Goal: Information Seeking & Learning: Learn about a topic

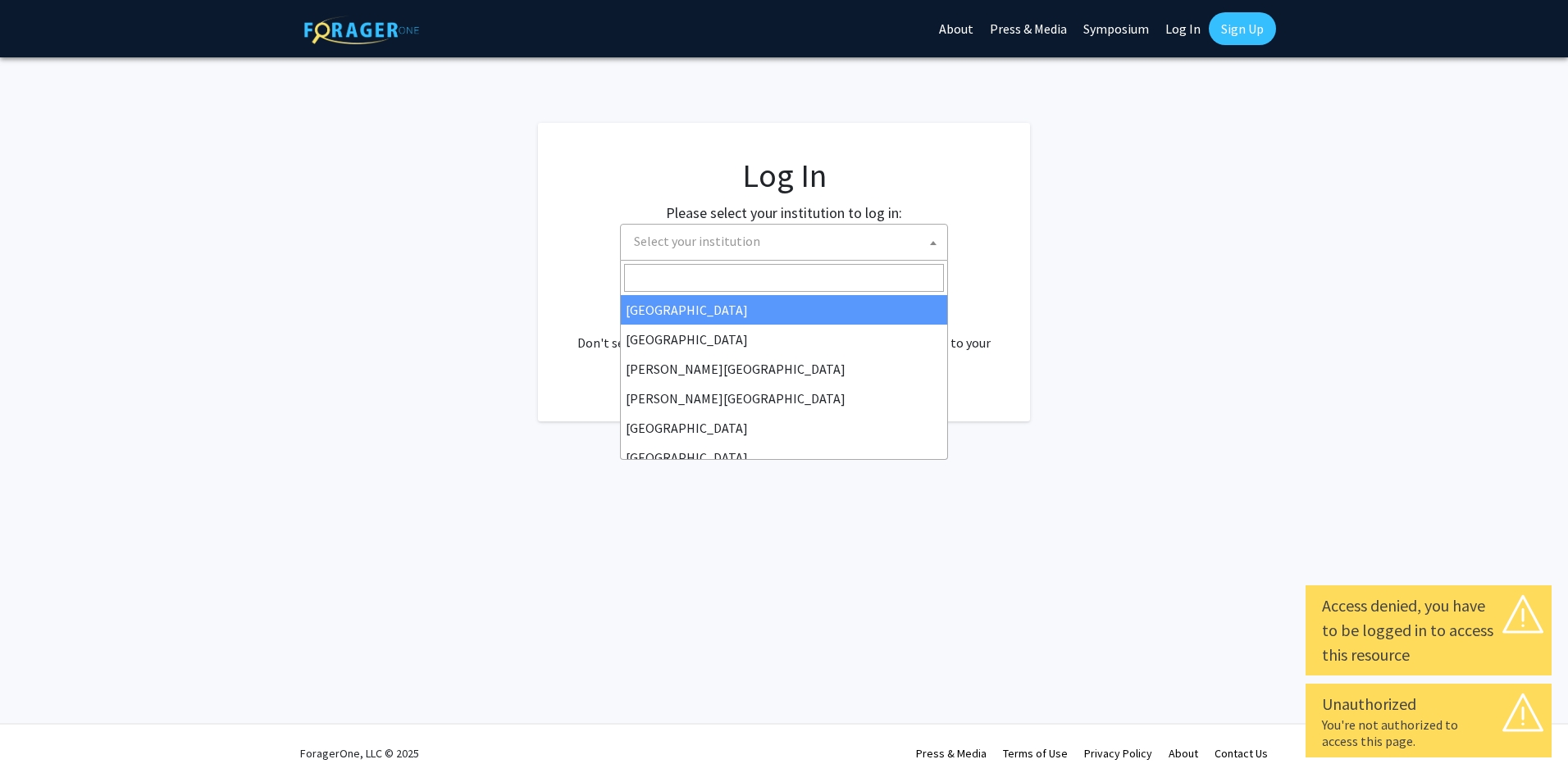
click at [930, 241] on b at bounding box center [933, 243] width 7 height 4
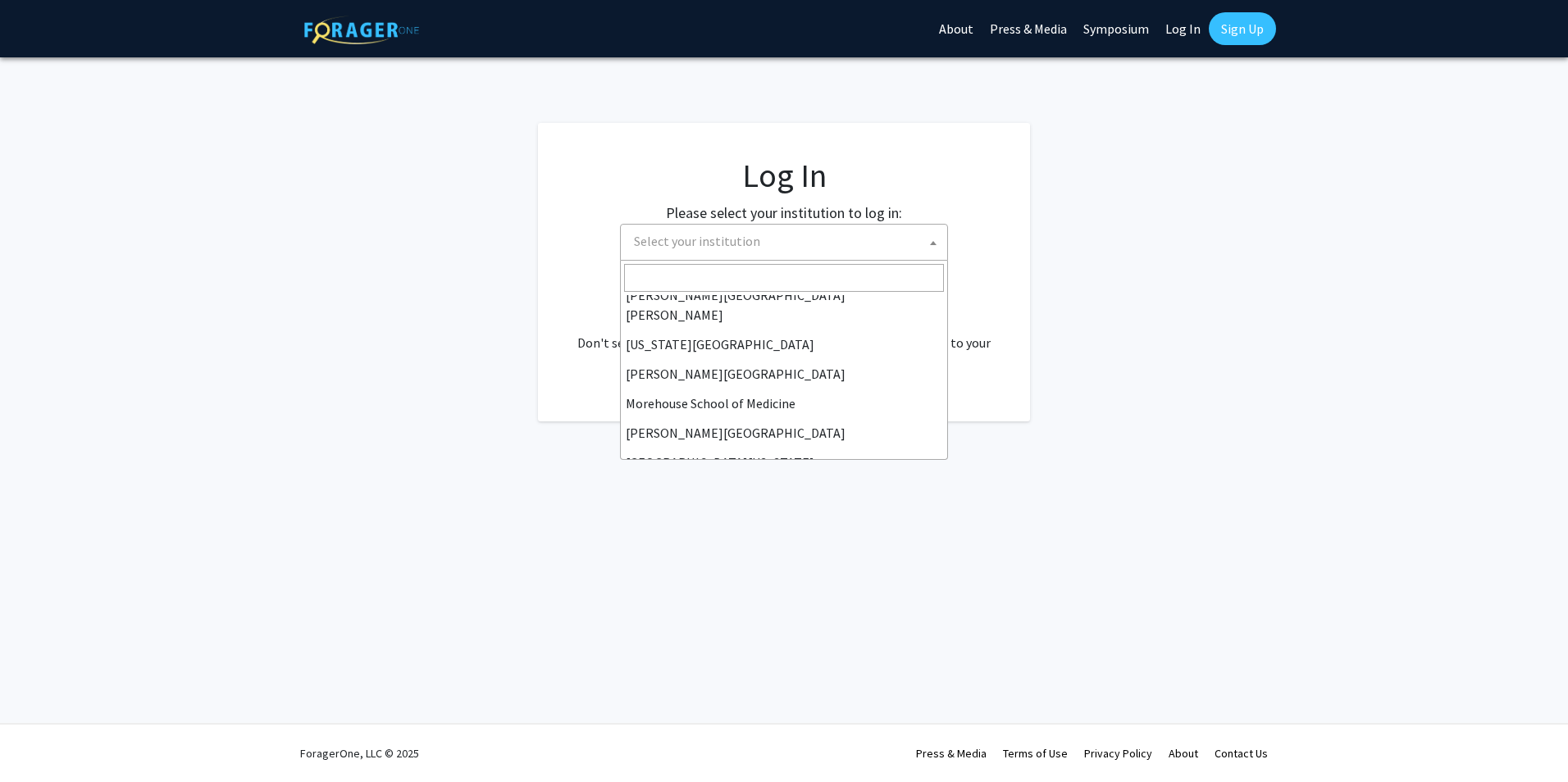
scroll to position [328, 0]
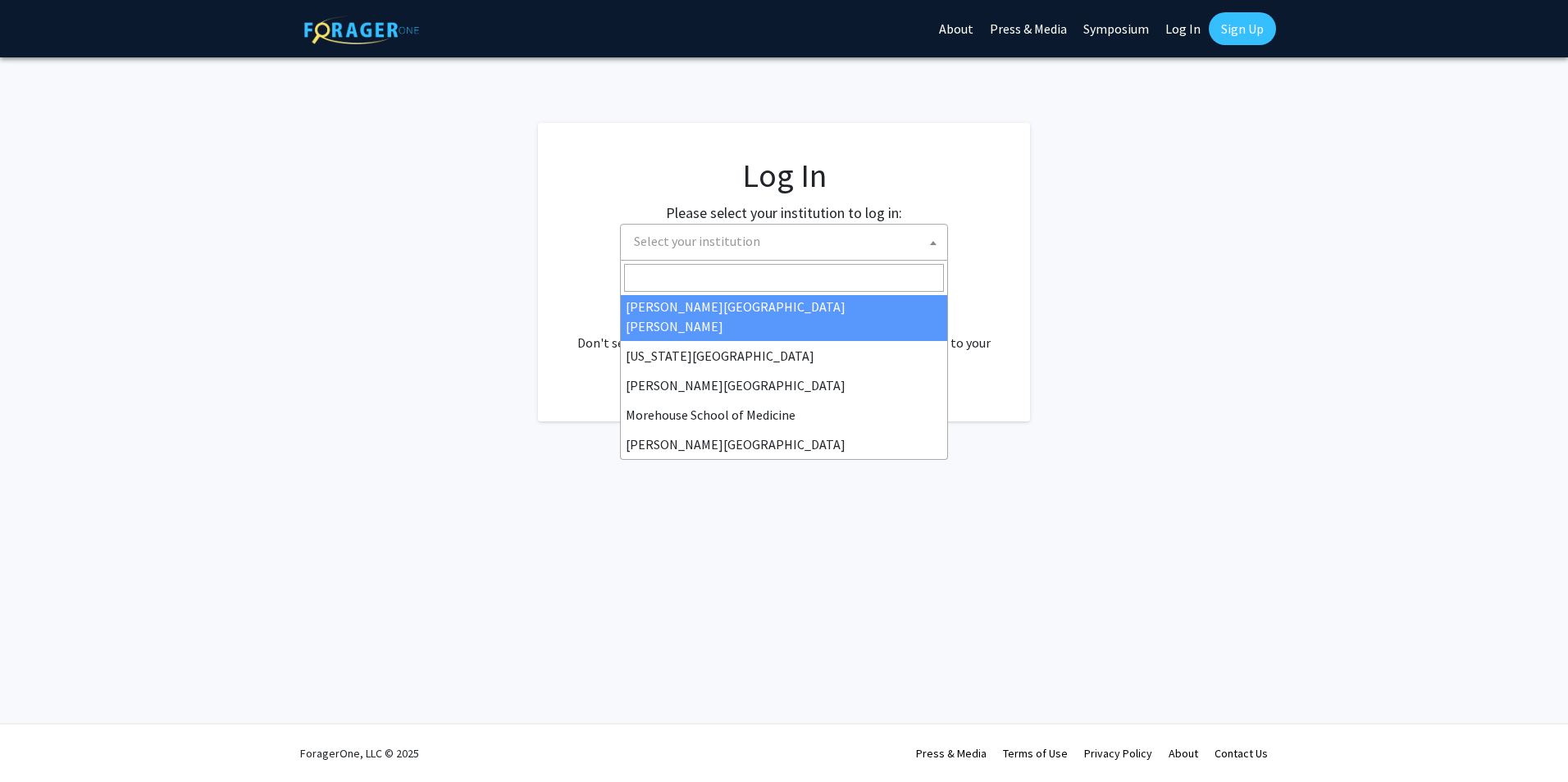
select select "1"
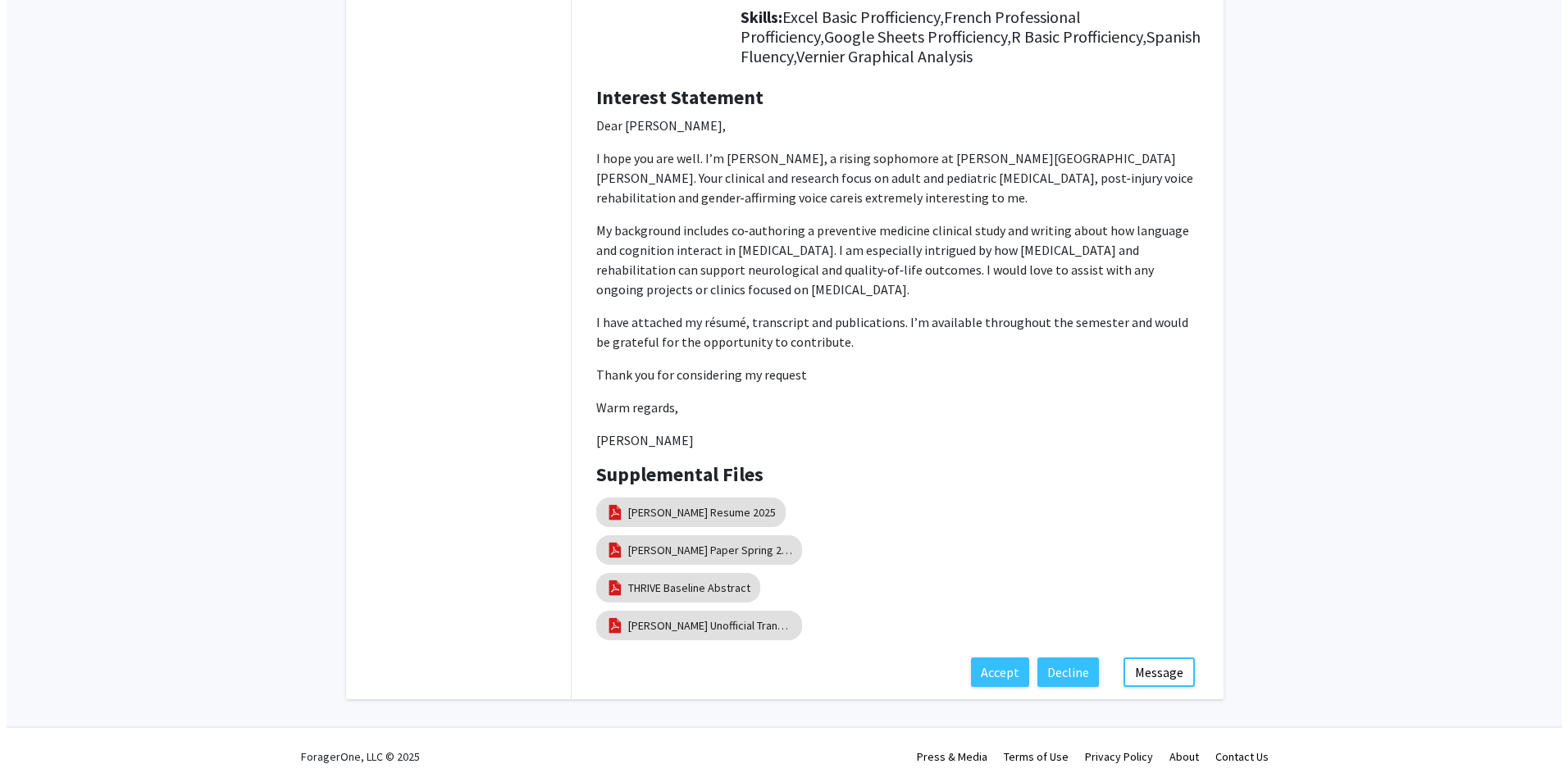
scroll to position [261, 0]
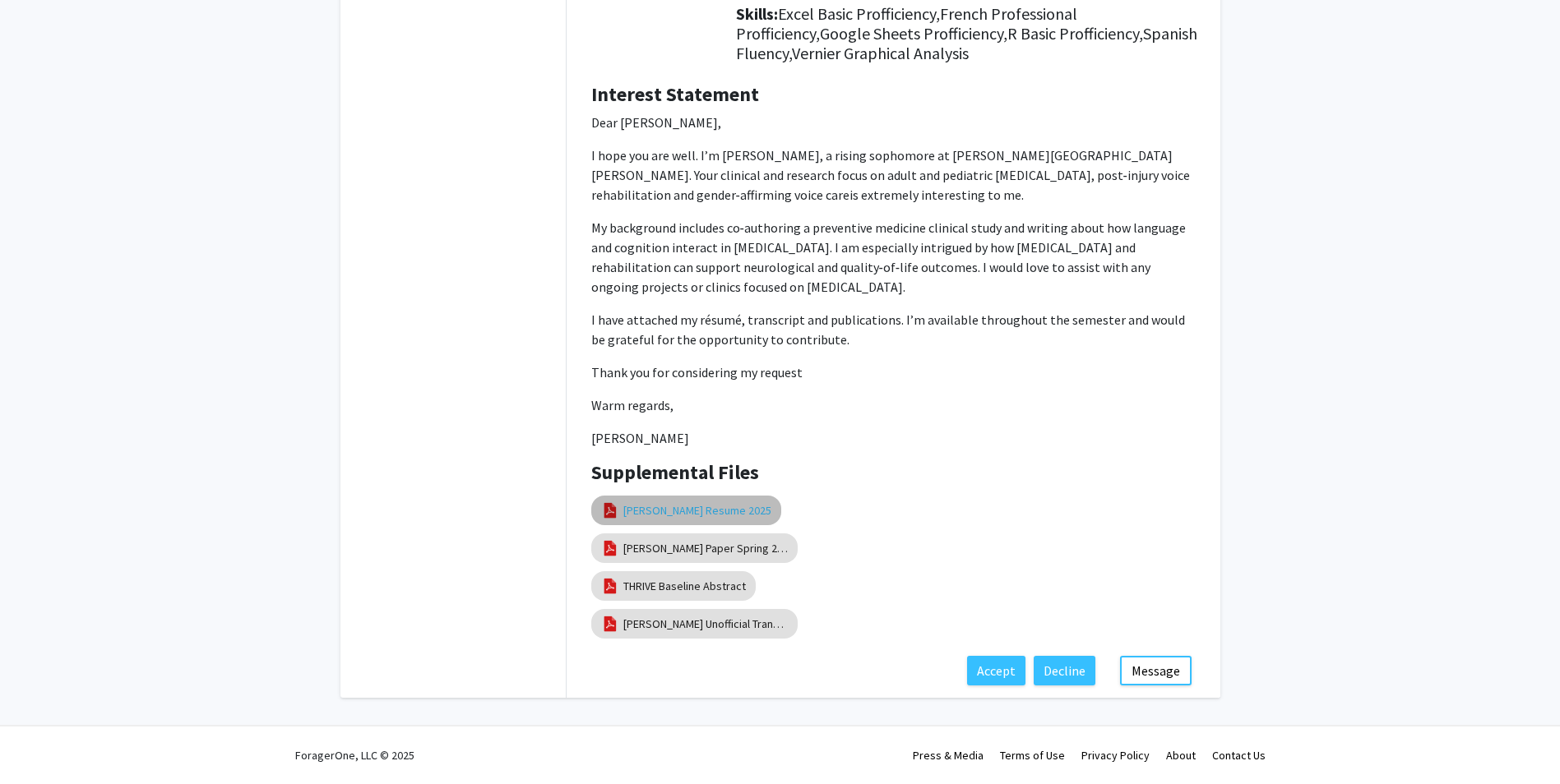
click at [695, 512] on link "[PERSON_NAME] Resume 2025" at bounding box center [697, 510] width 148 height 17
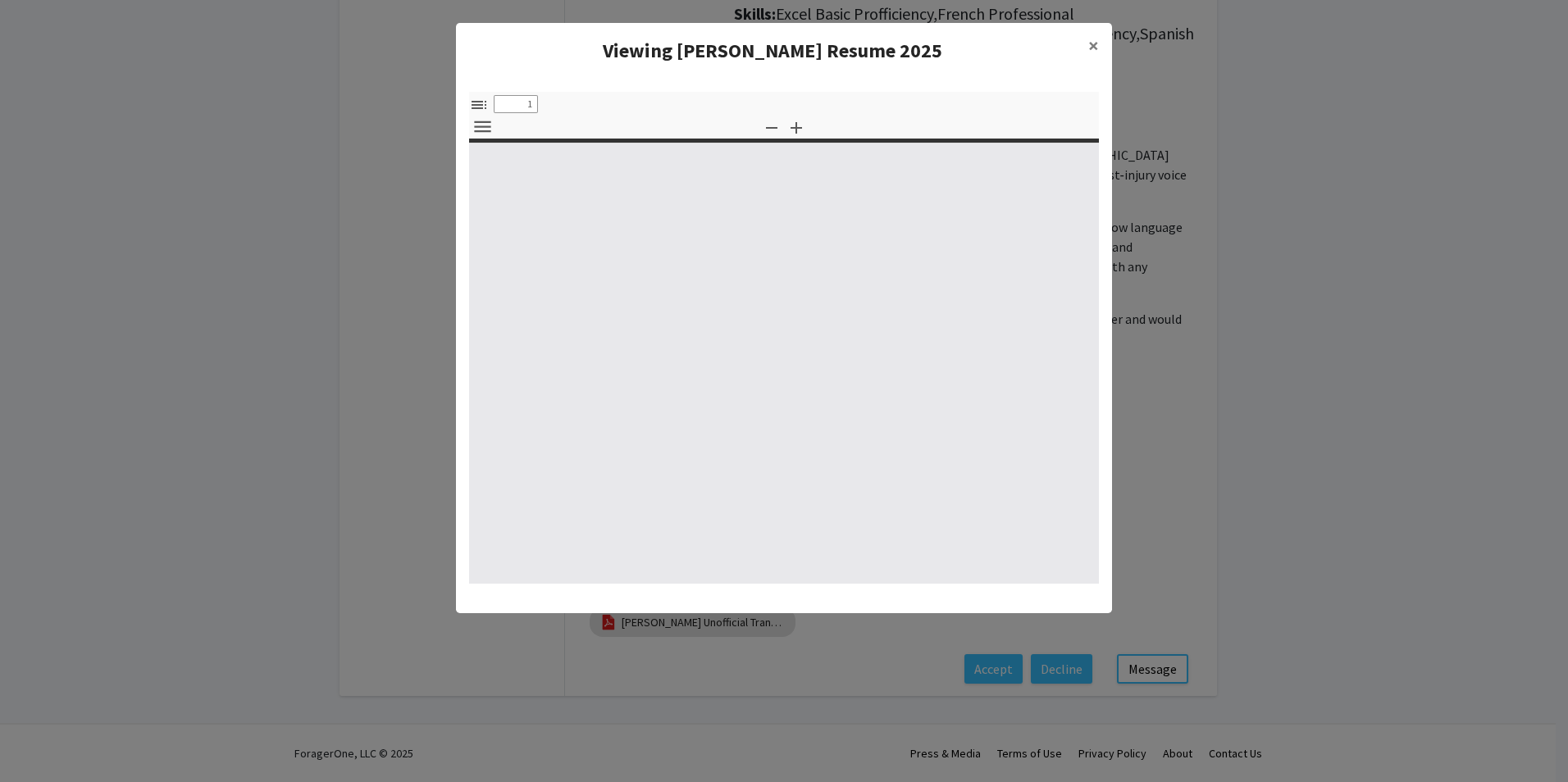
select select "custom"
type input "0"
select select "custom"
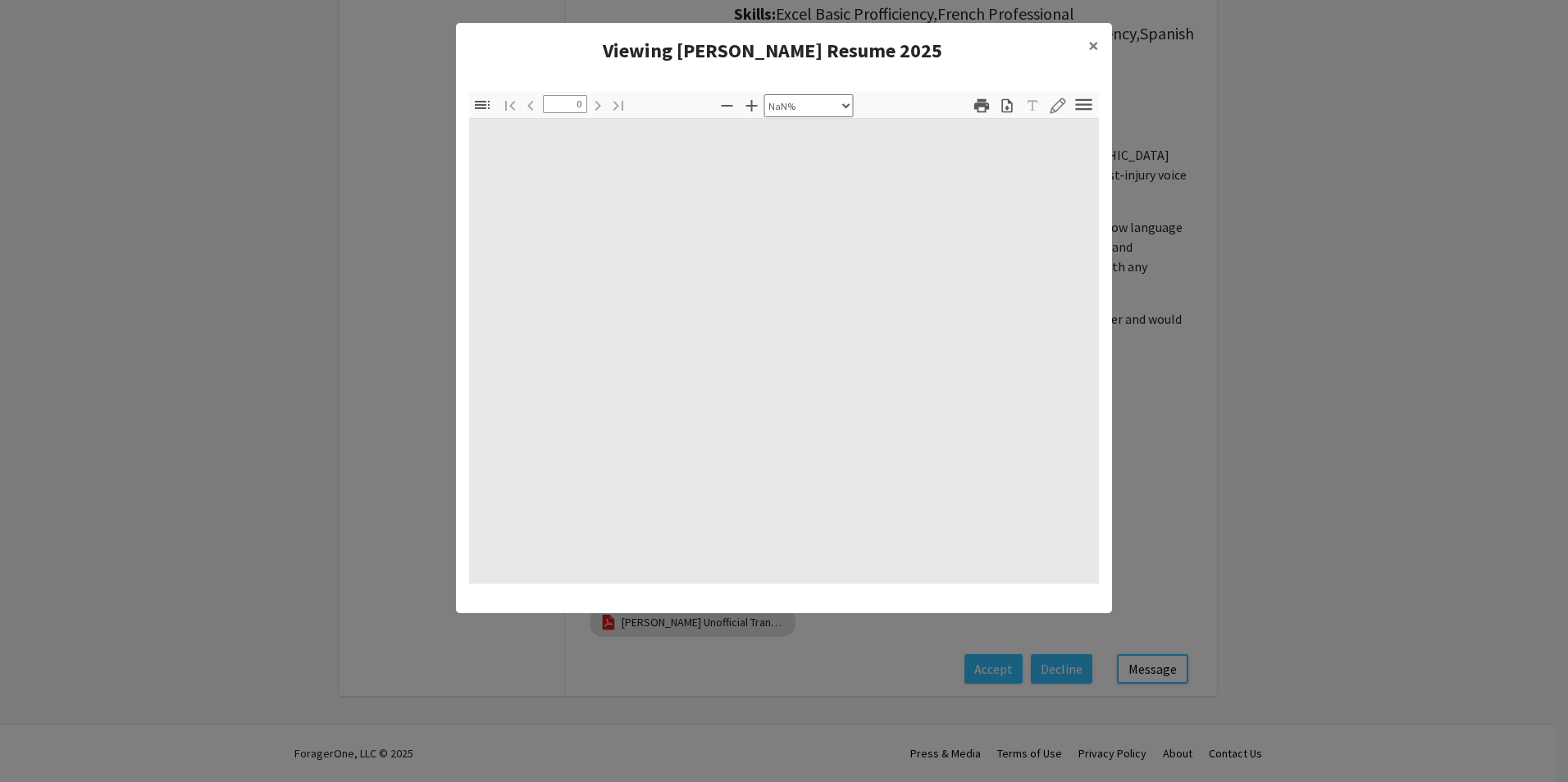
type input "1"
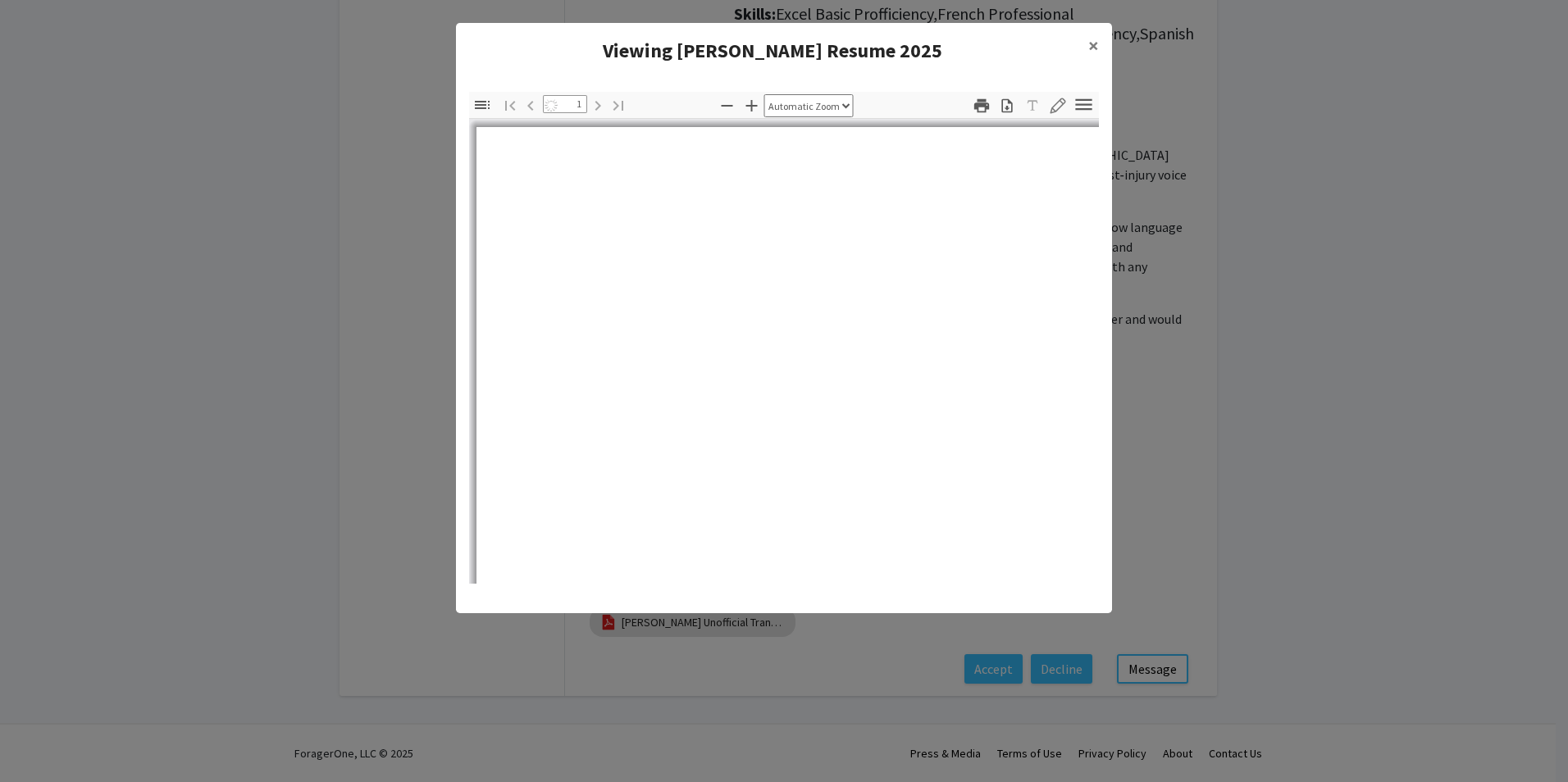
select select "auto"
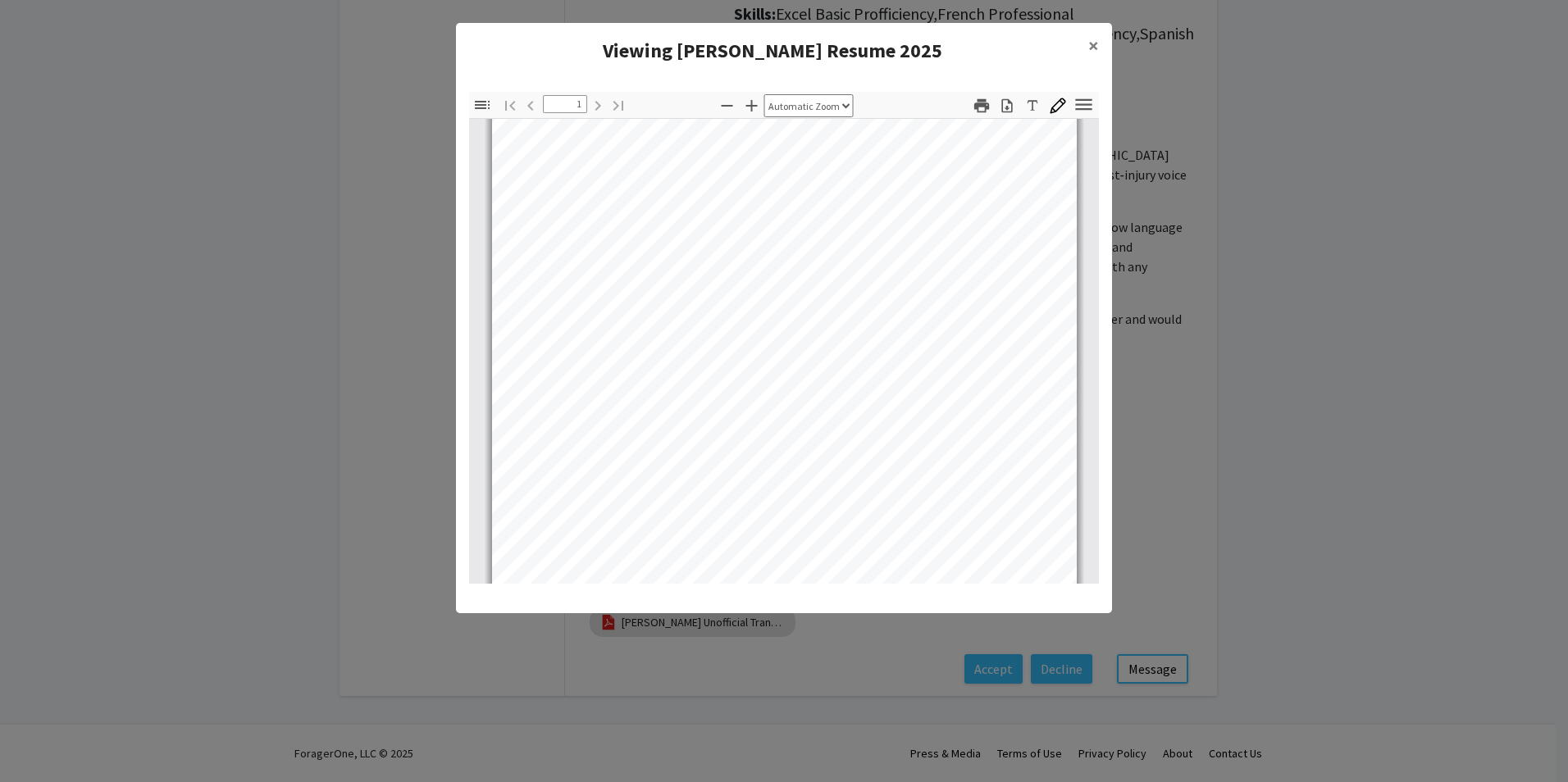
scroll to position [0, 0]
click at [1092, 42] on span "×" at bounding box center [1093, 45] width 11 height 26
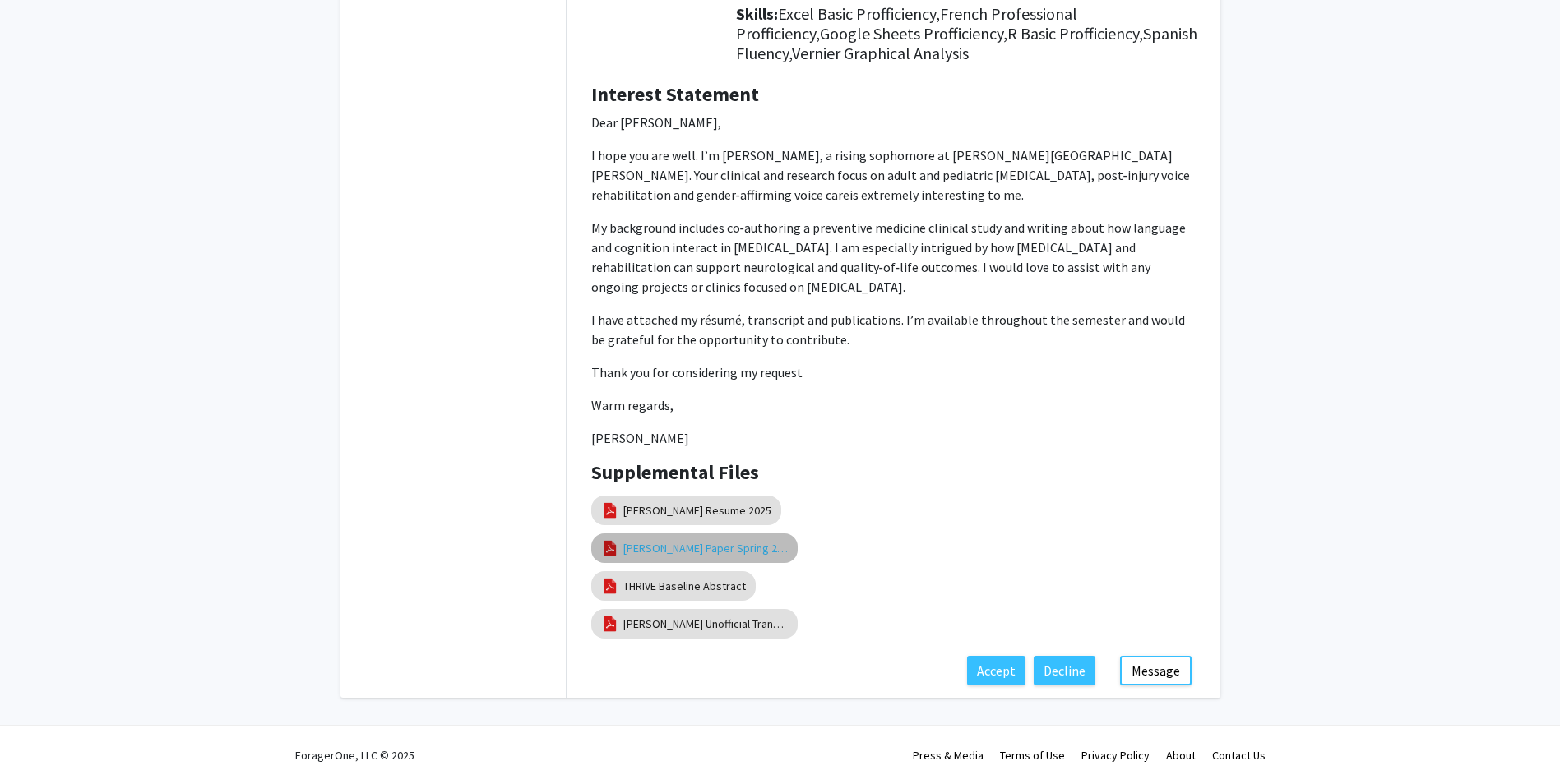
click at [663, 545] on link "[PERSON_NAME] Paper Spring 2025" at bounding box center [705, 548] width 164 height 17
select select "custom"
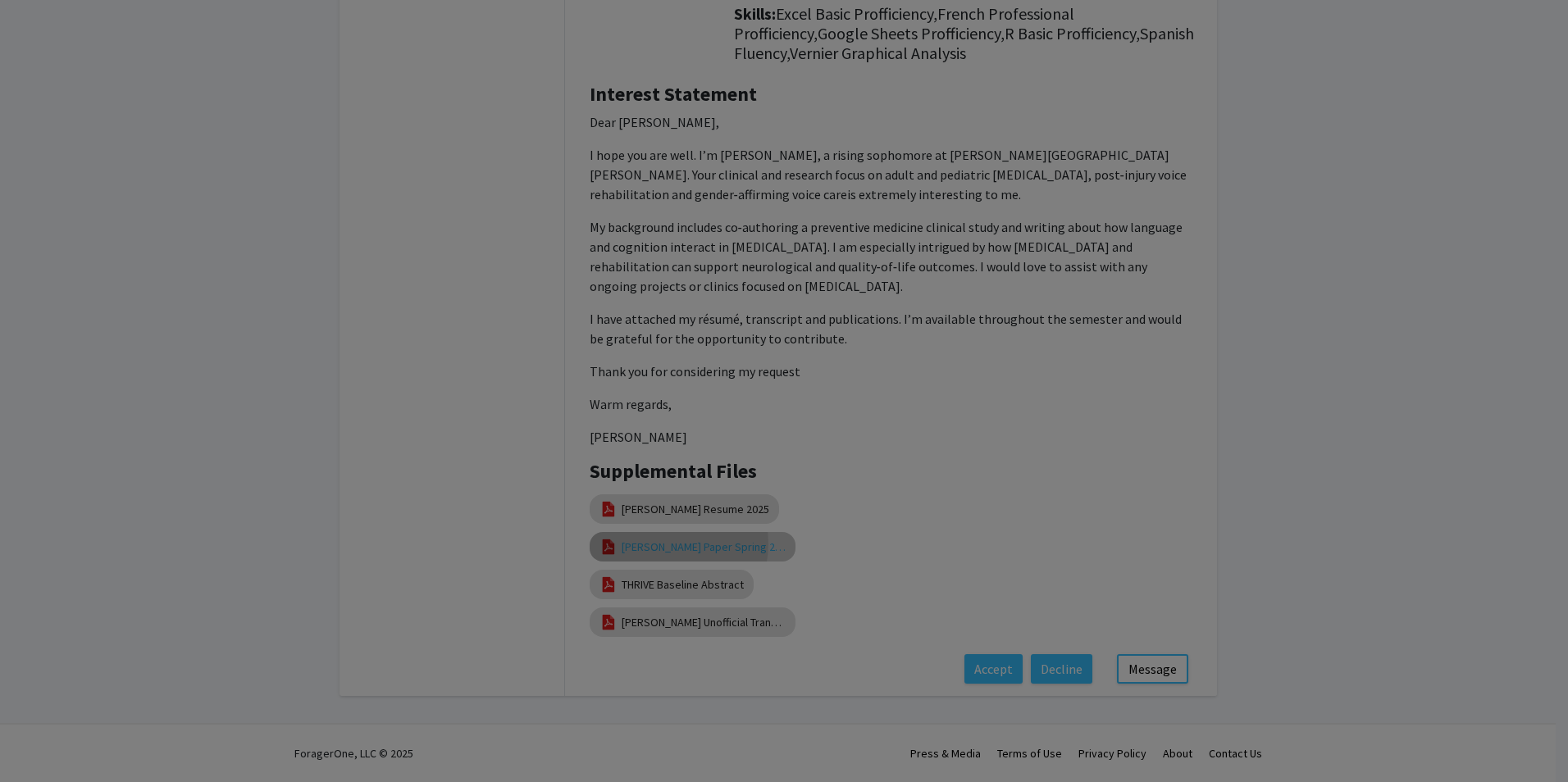
type input "0"
select select "custom"
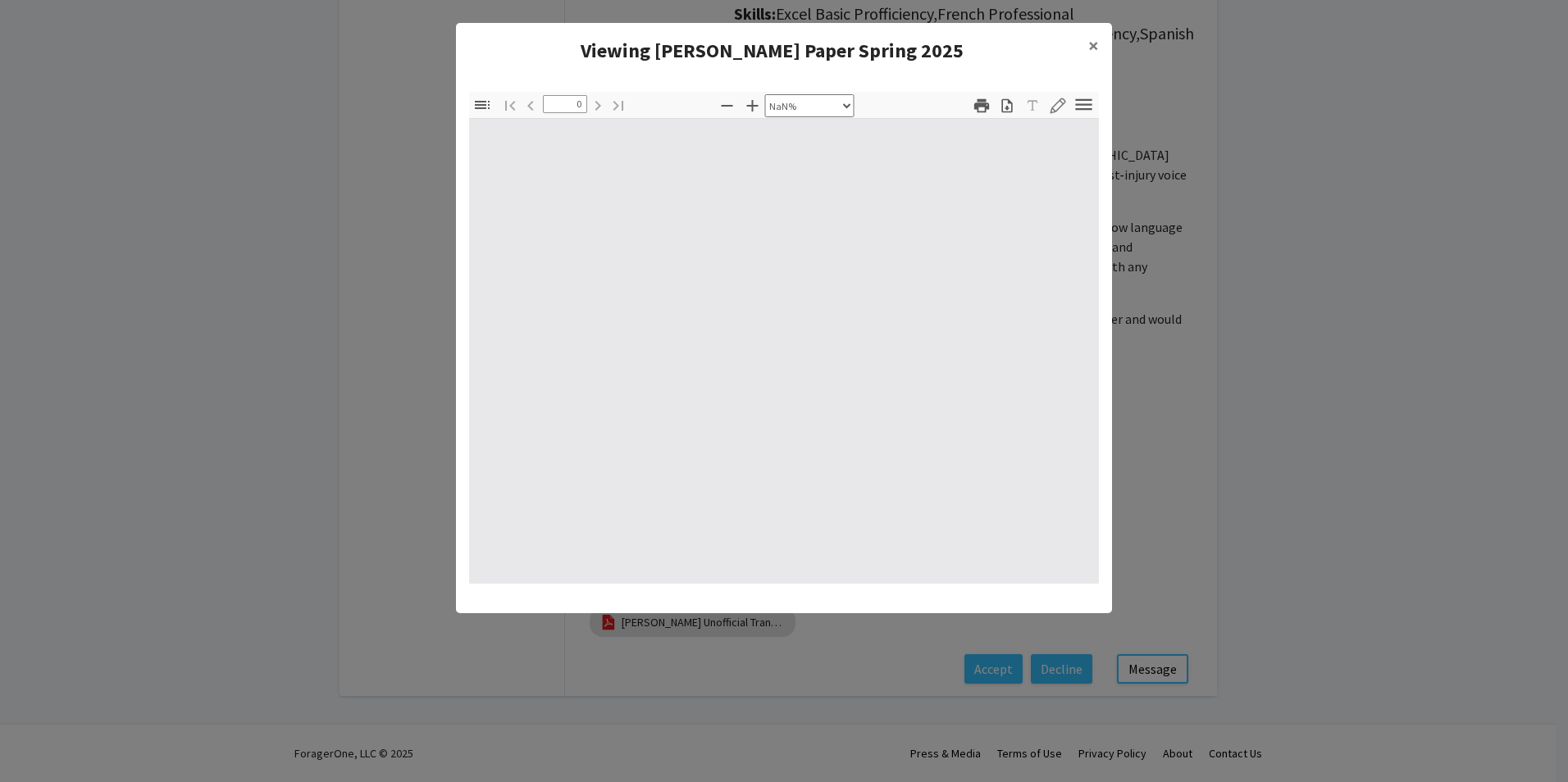
type input "1"
select select "auto"
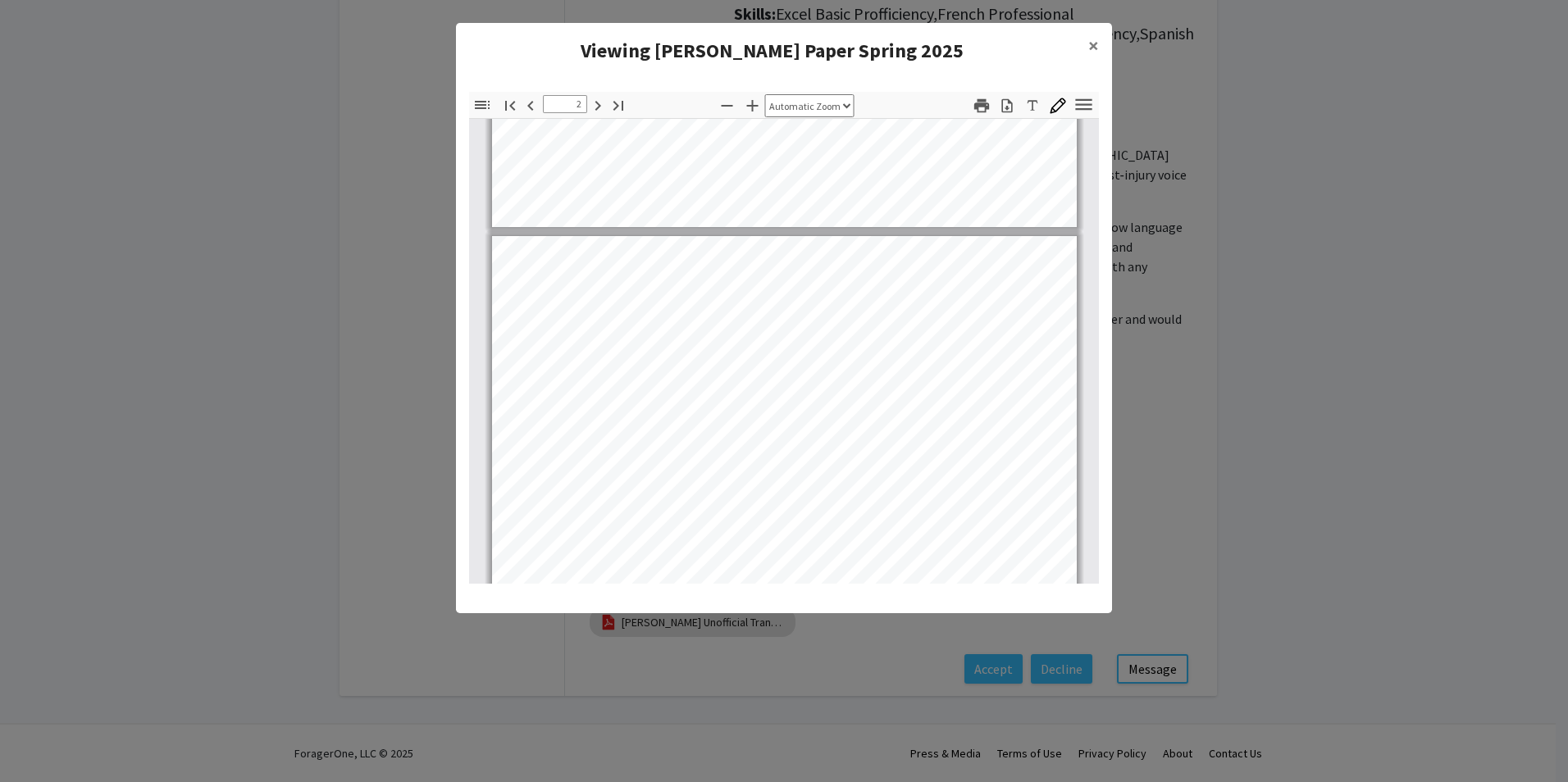
scroll to position [739, 0]
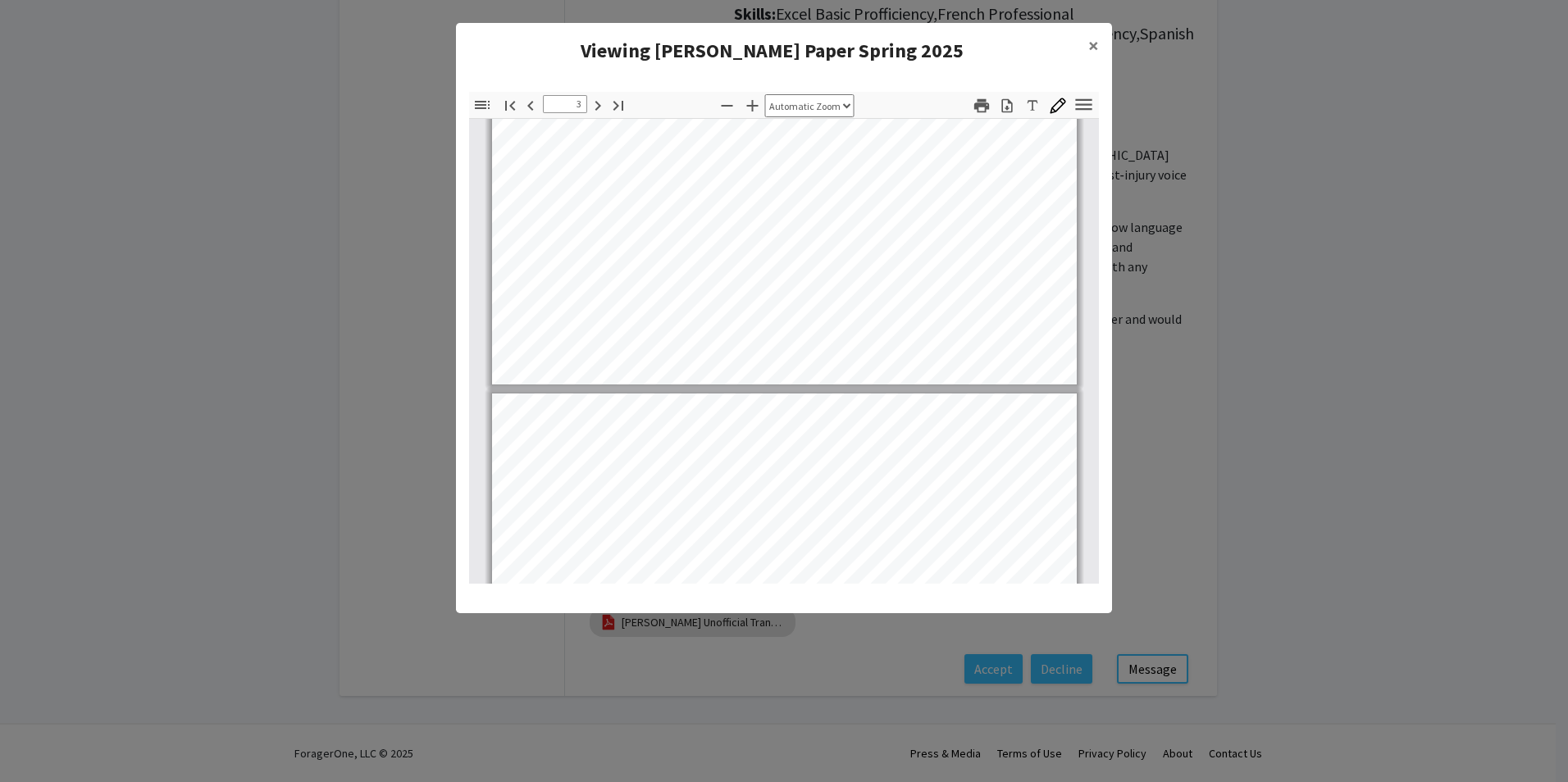
type input "4"
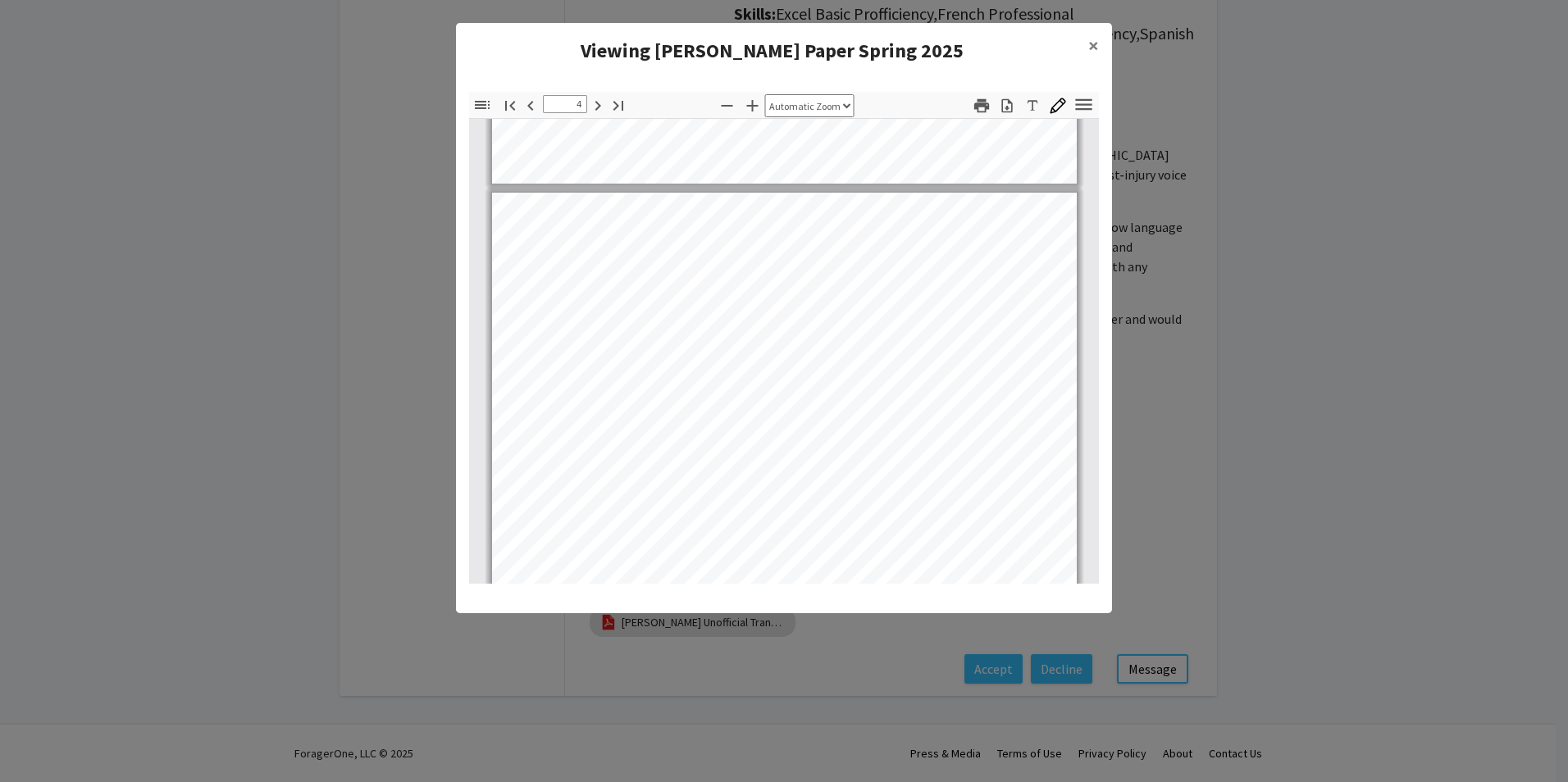
scroll to position [2379, 0]
click at [1097, 51] on span "×" at bounding box center [1093, 45] width 11 height 26
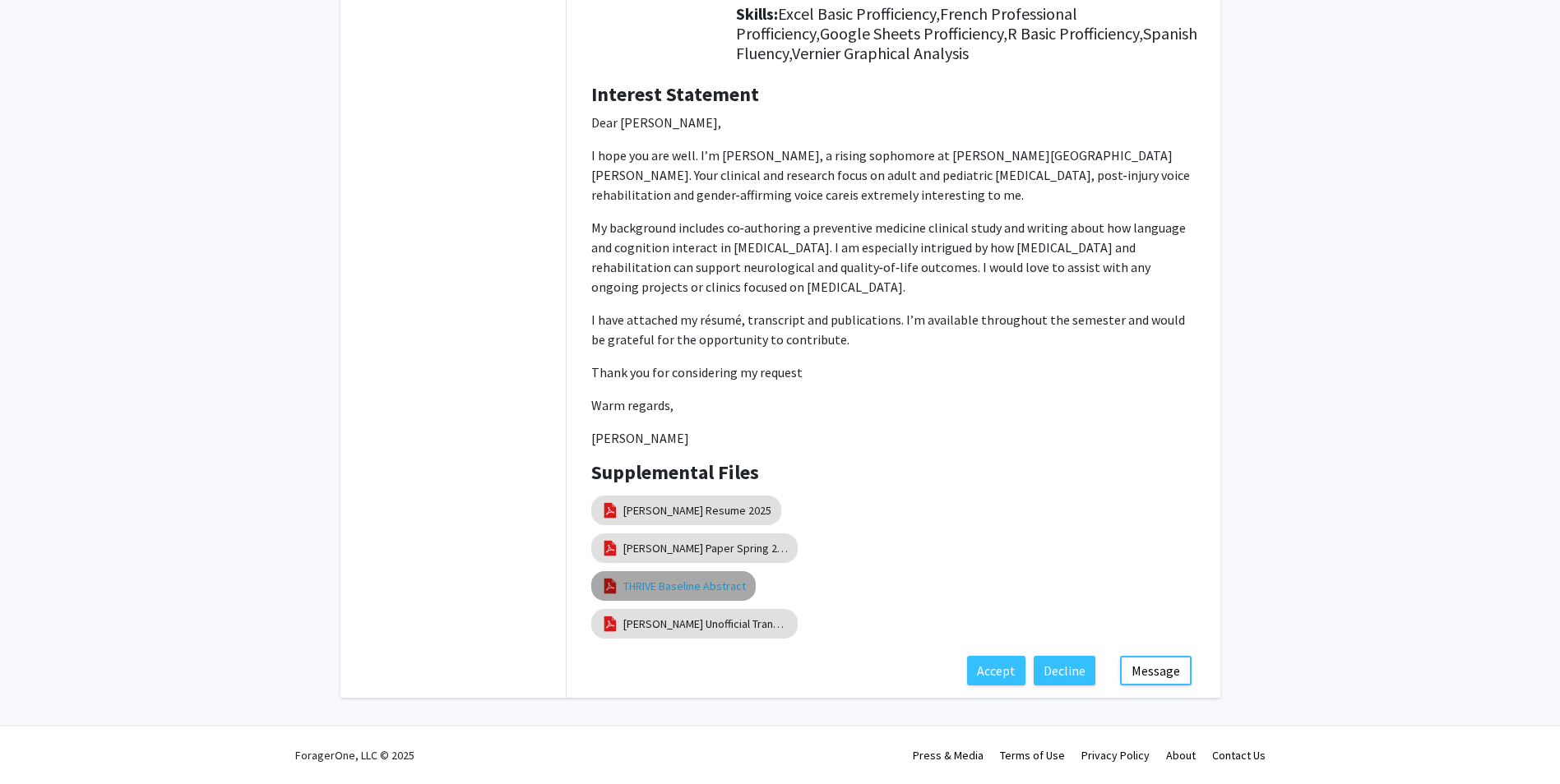
click at [677, 580] on link "THRIVE Baseline Abstract" at bounding box center [685, 586] width 123 height 17
select select "custom"
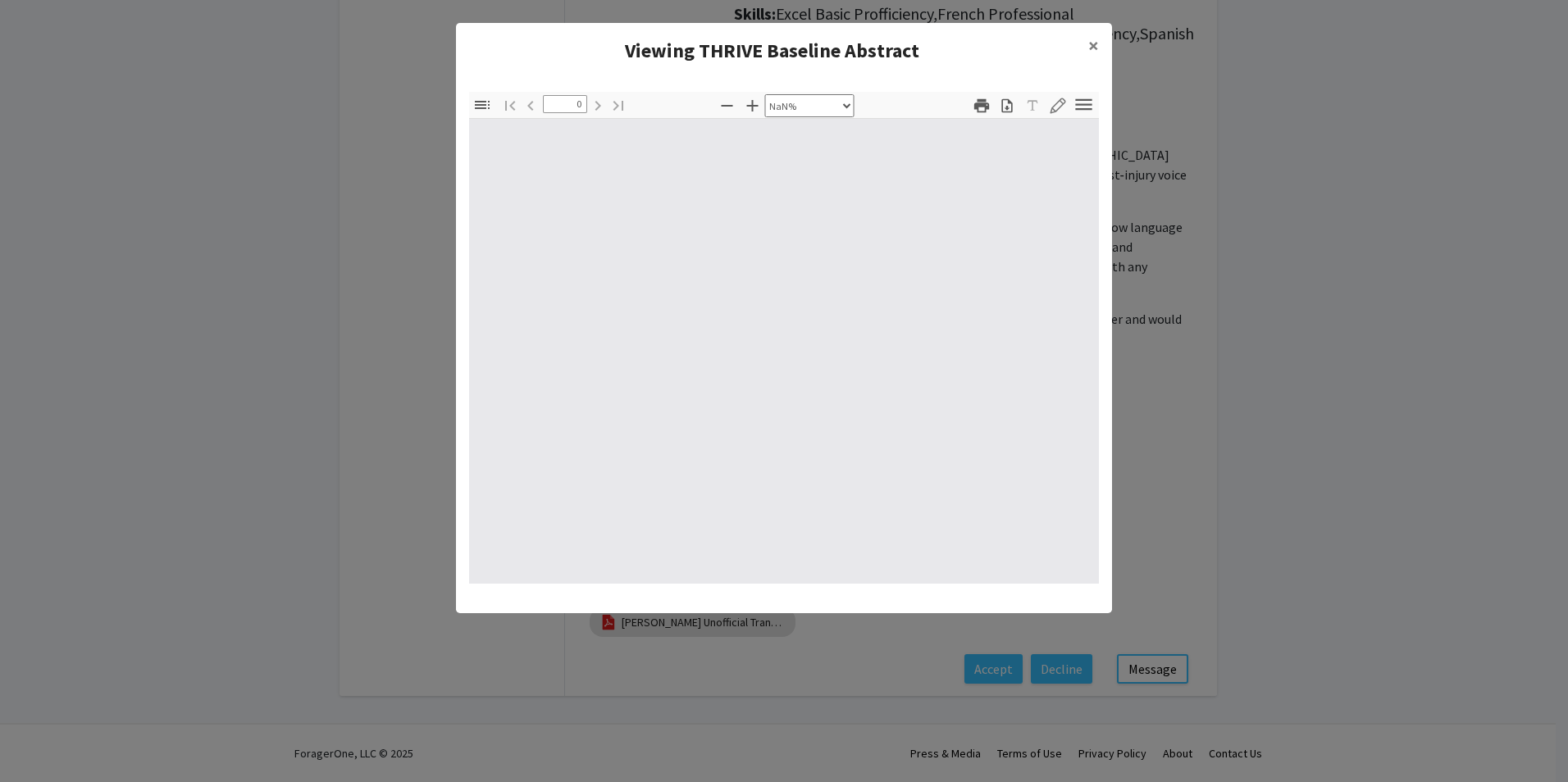
type input "1"
select select "auto"
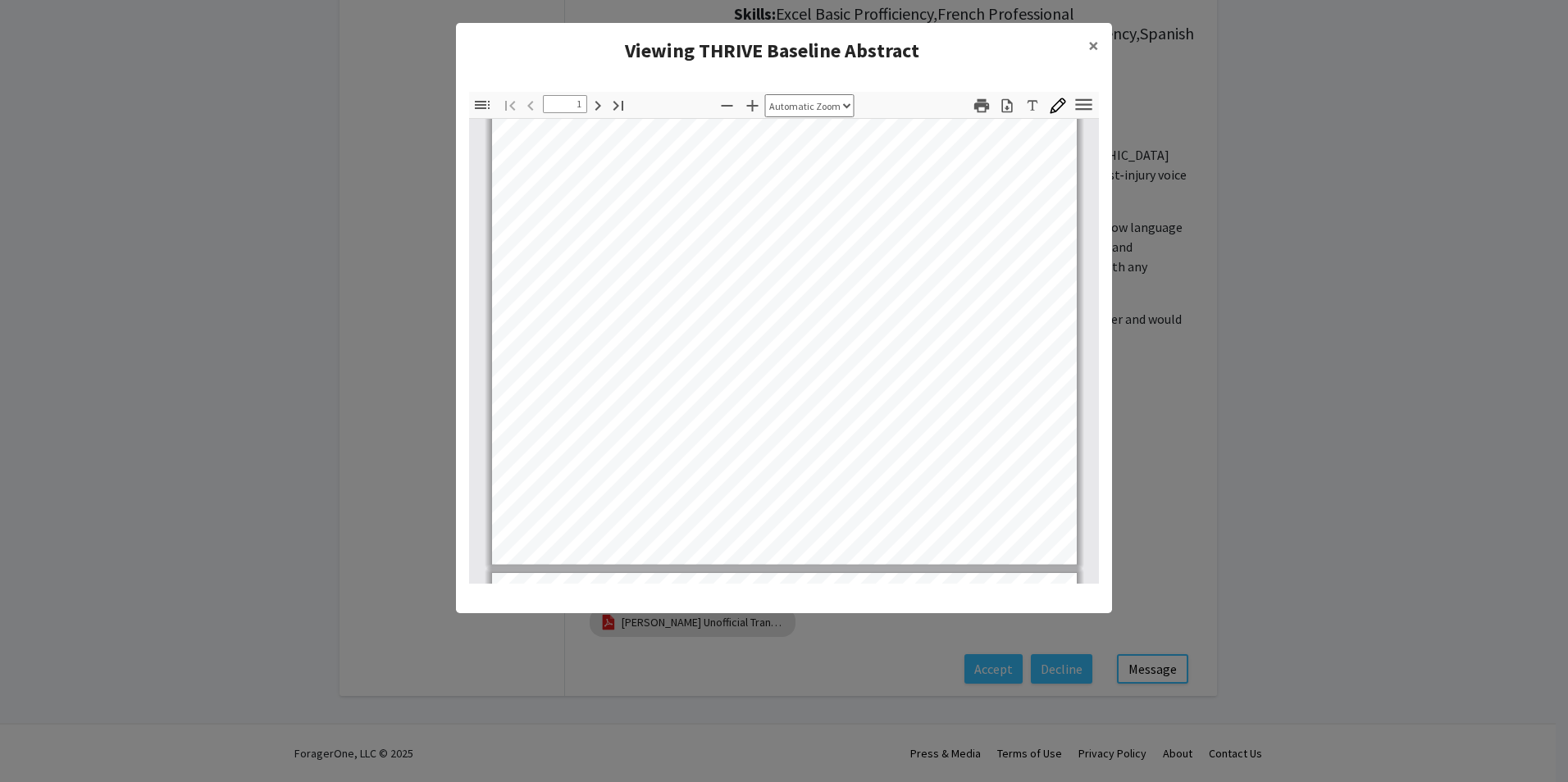
scroll to position [412, 0]
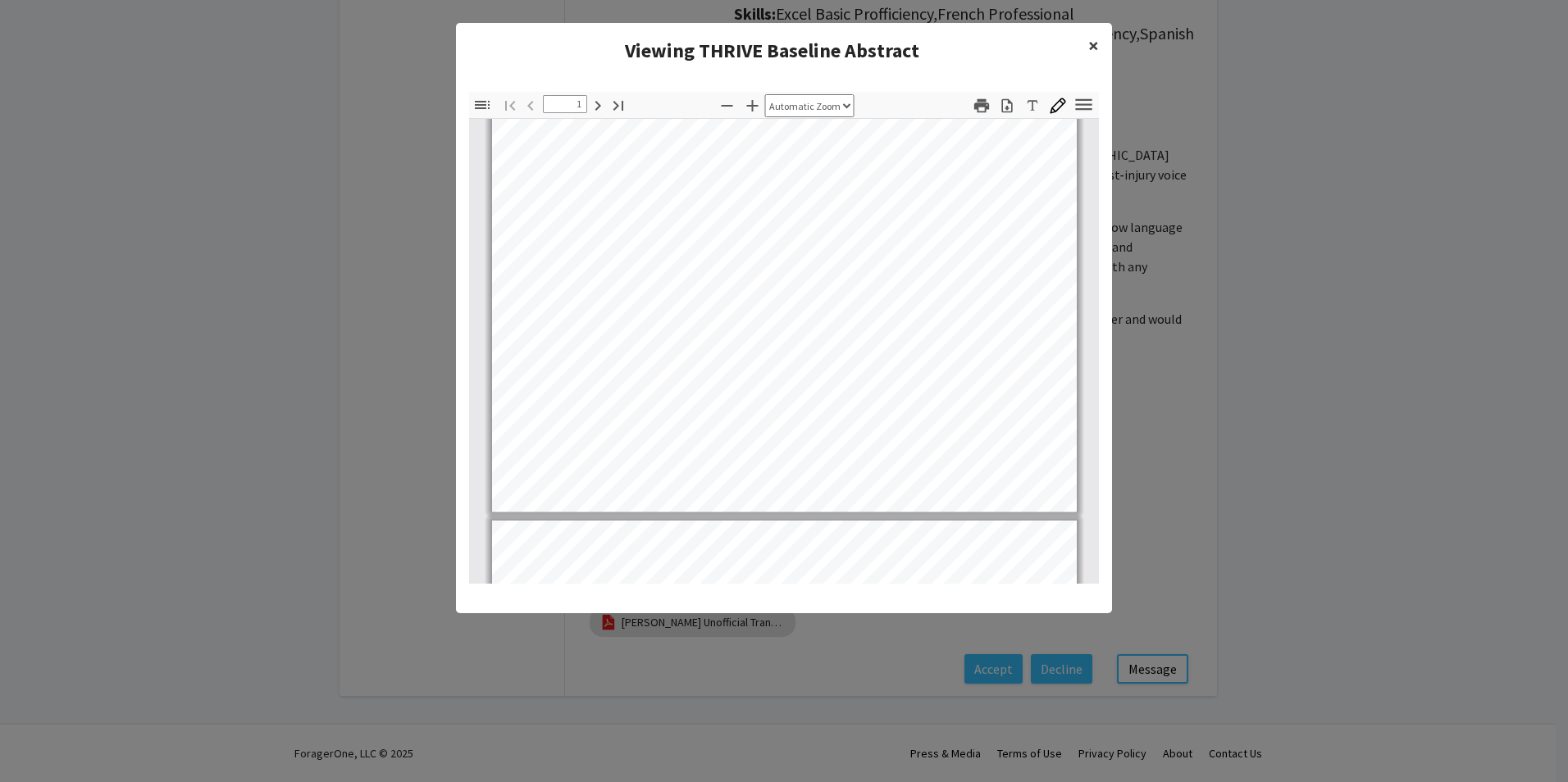
click at [1092, 53] on span "×" at bounding box center [1093, 45] width 11 height 26
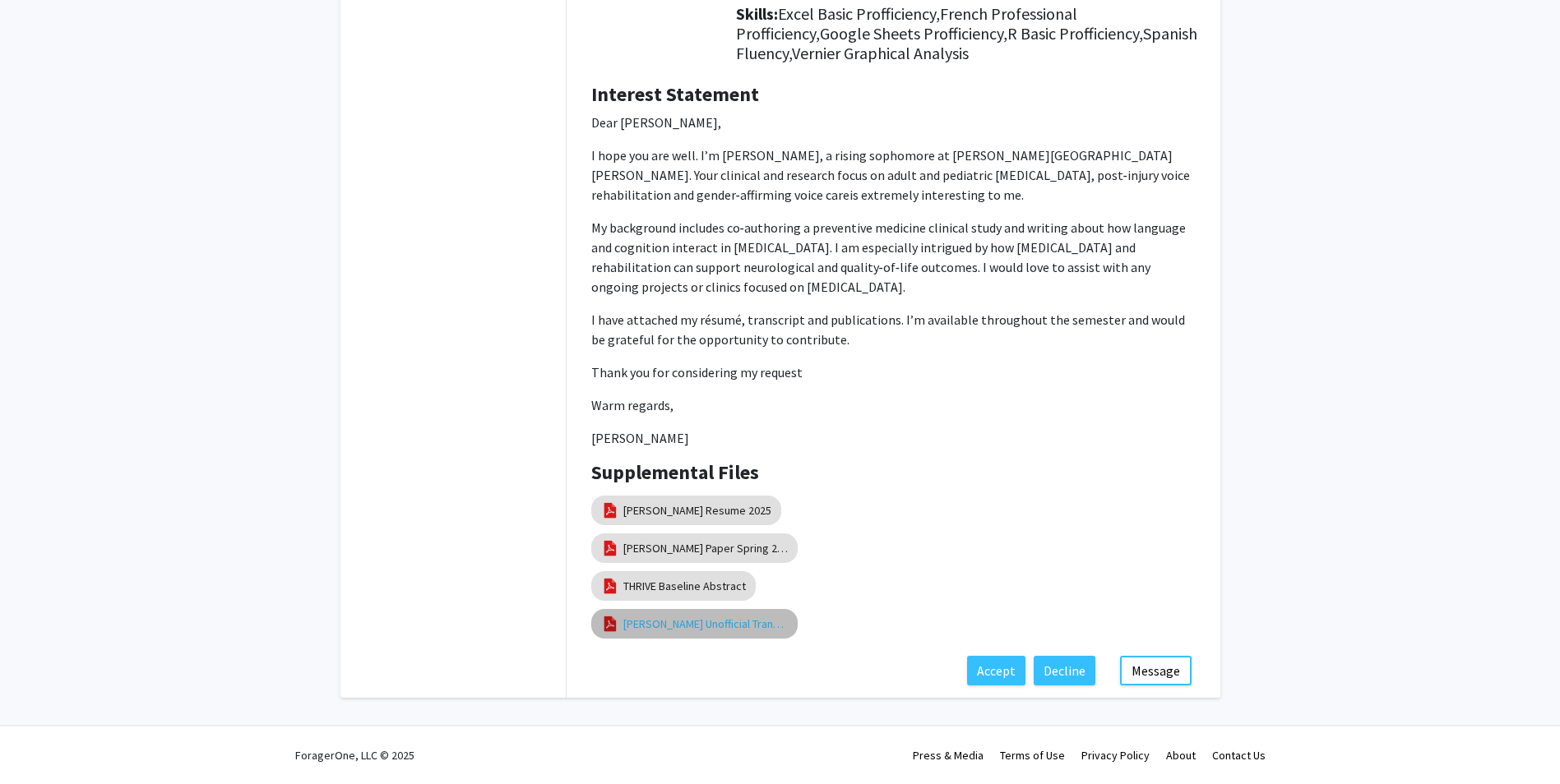
click at [656, 629] on link "[PERSON_NAME] Unofficial Transcript" at bounding box center [705, 624] width 164 height 17
select select "custom"
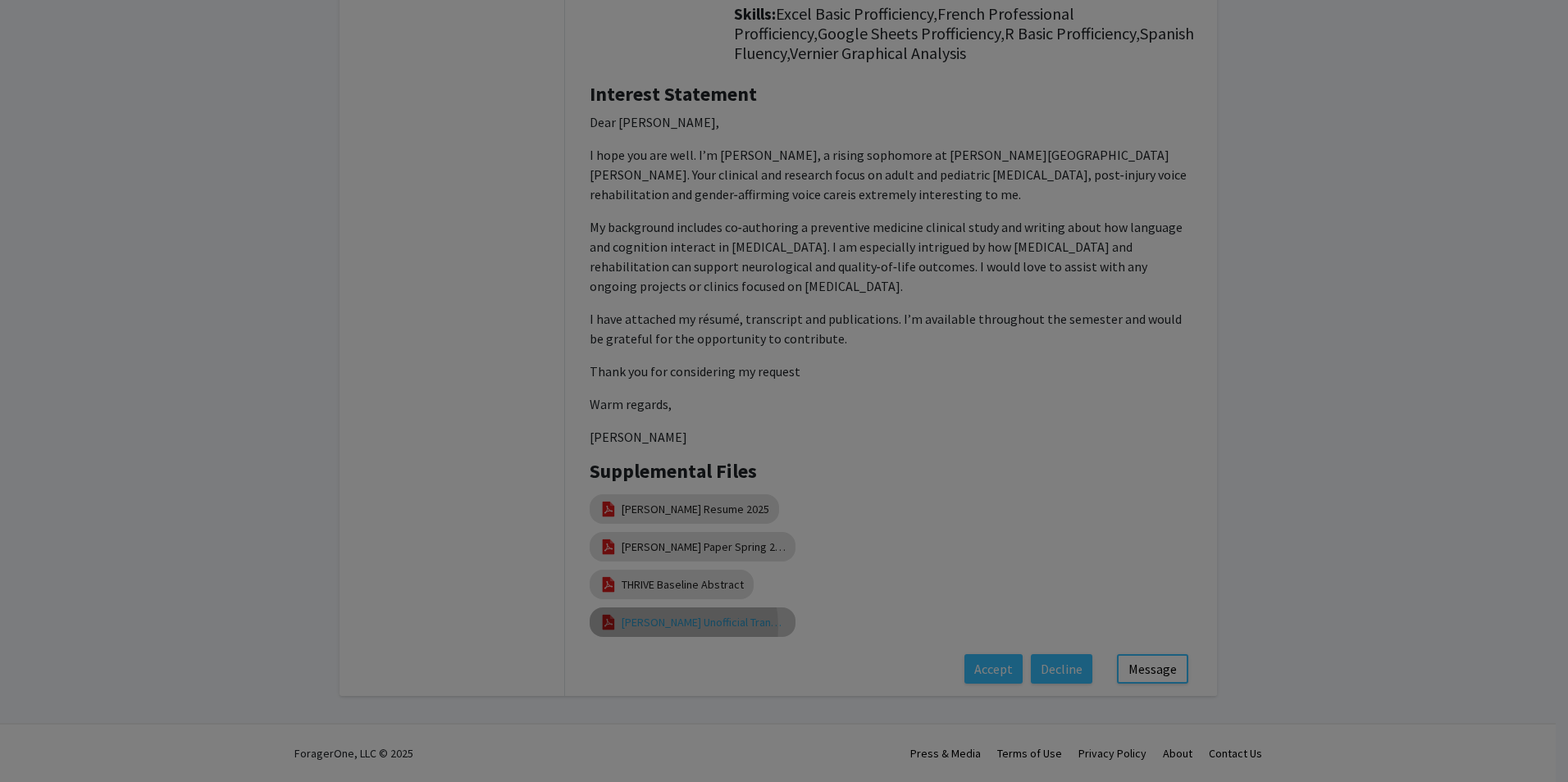
type input "0"
select select "custom"
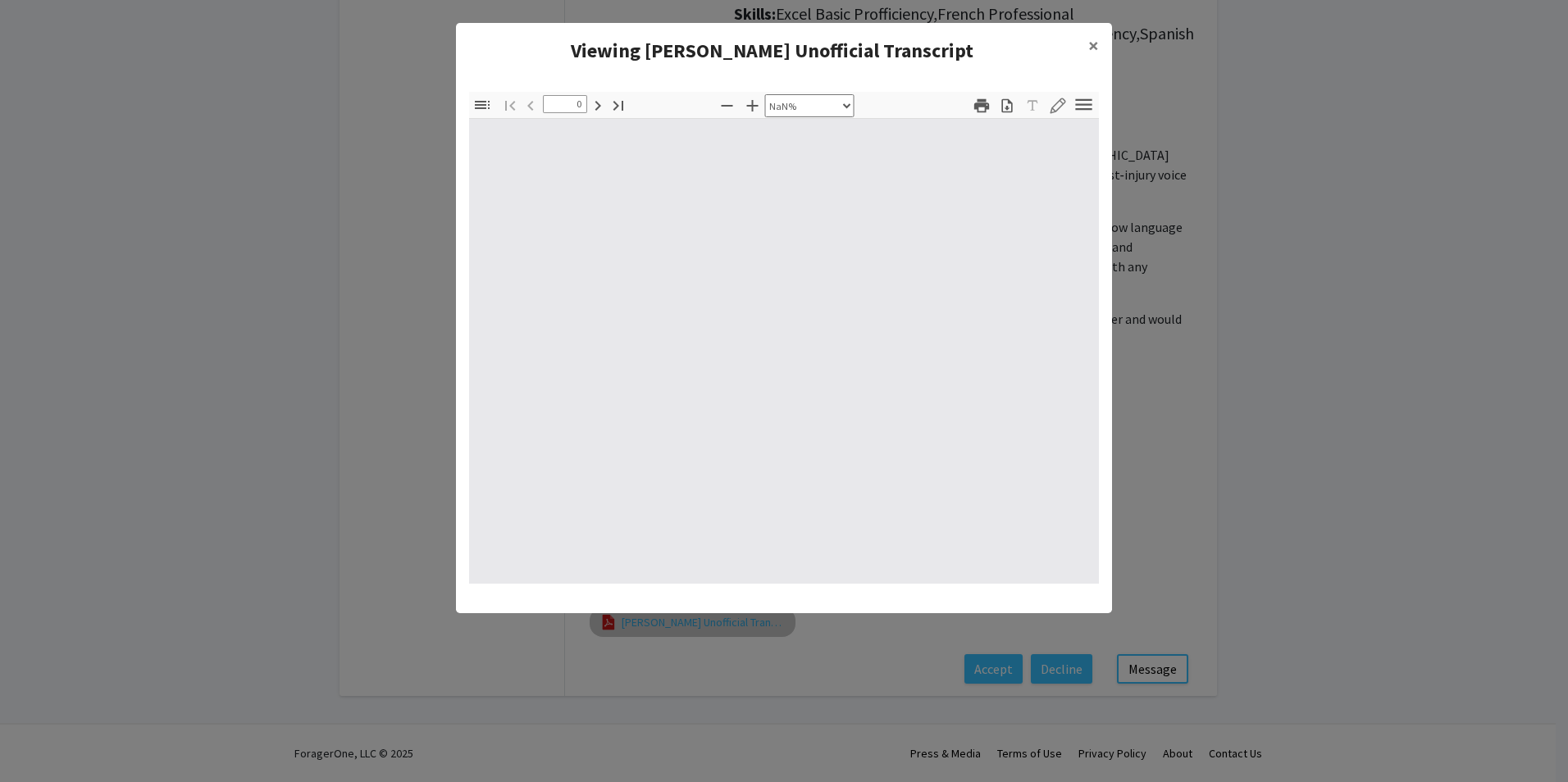
type input "1"
select select "auto"
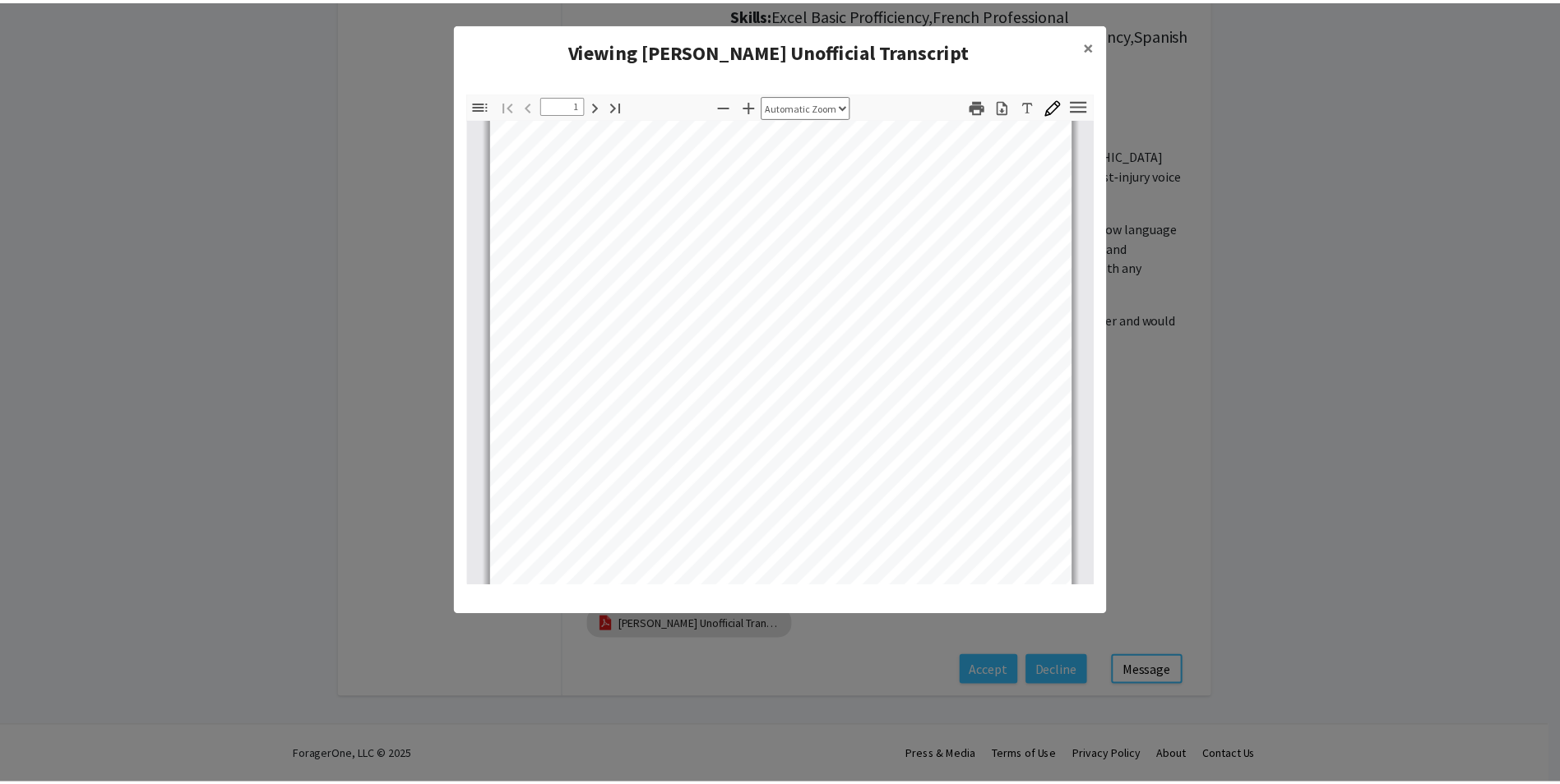
scroll to position [247, 0]
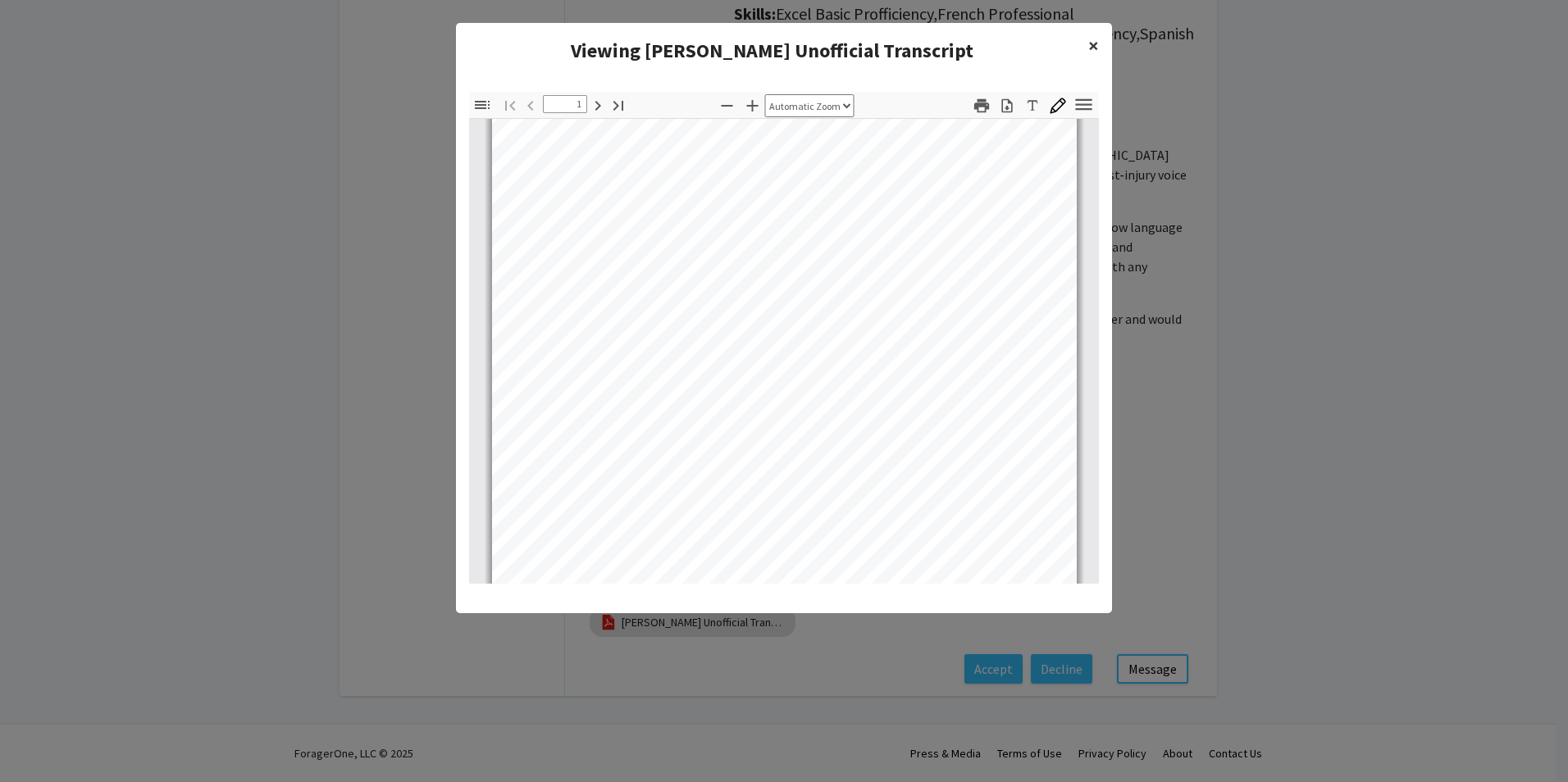
click at [1098, 48] on span "×" at bounding box center [1093, 45] width 11 height 26
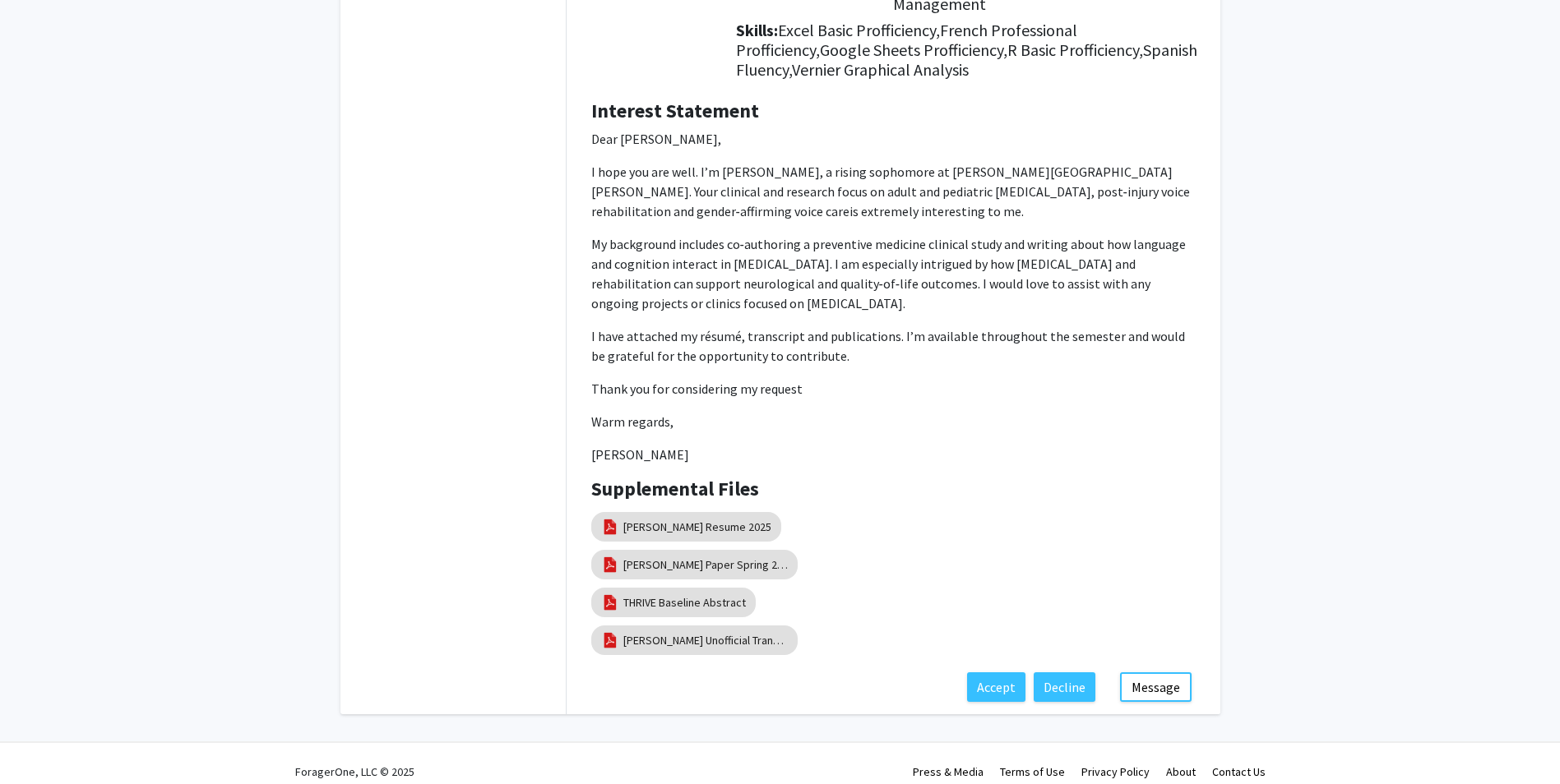
scroll to position [246, 0]
